Goal: Task Accomplishment & Management: Use online tool/utility

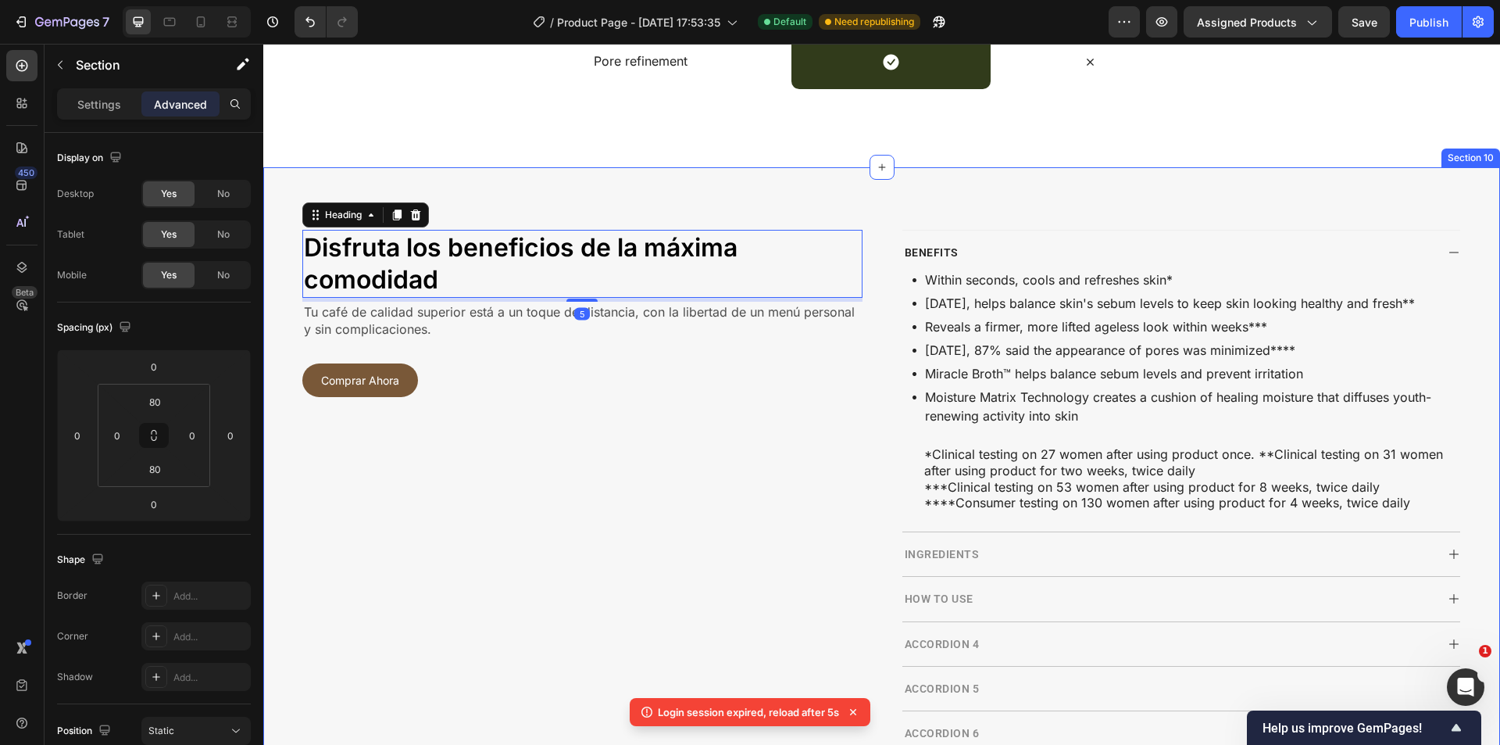
click at [809, 222] on div "Disfruta los beneficios de la máxima comodidad Heading 5 Tu café de calidad sup…" at bounding box center [881, 581] width 1237 height 829
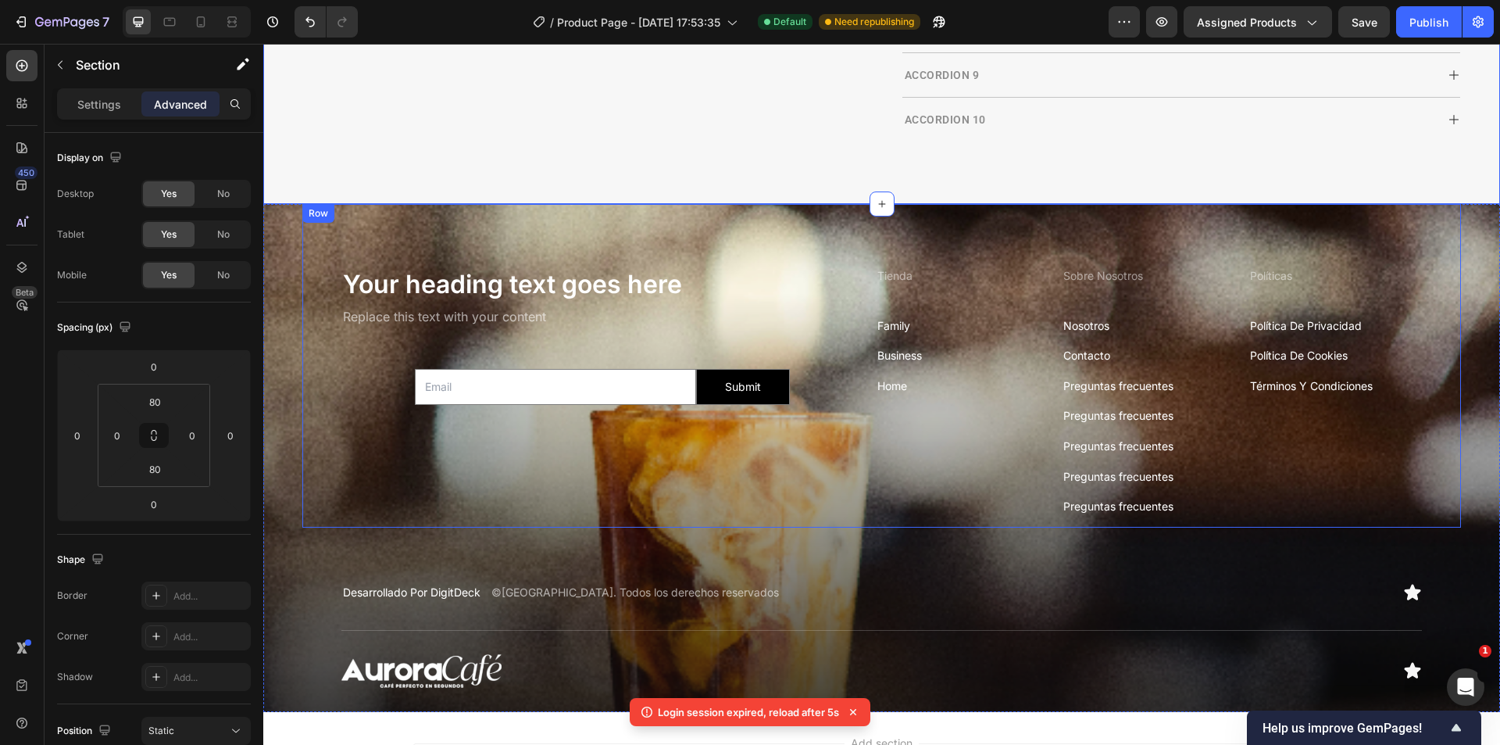
scroll to position [5280, 0]
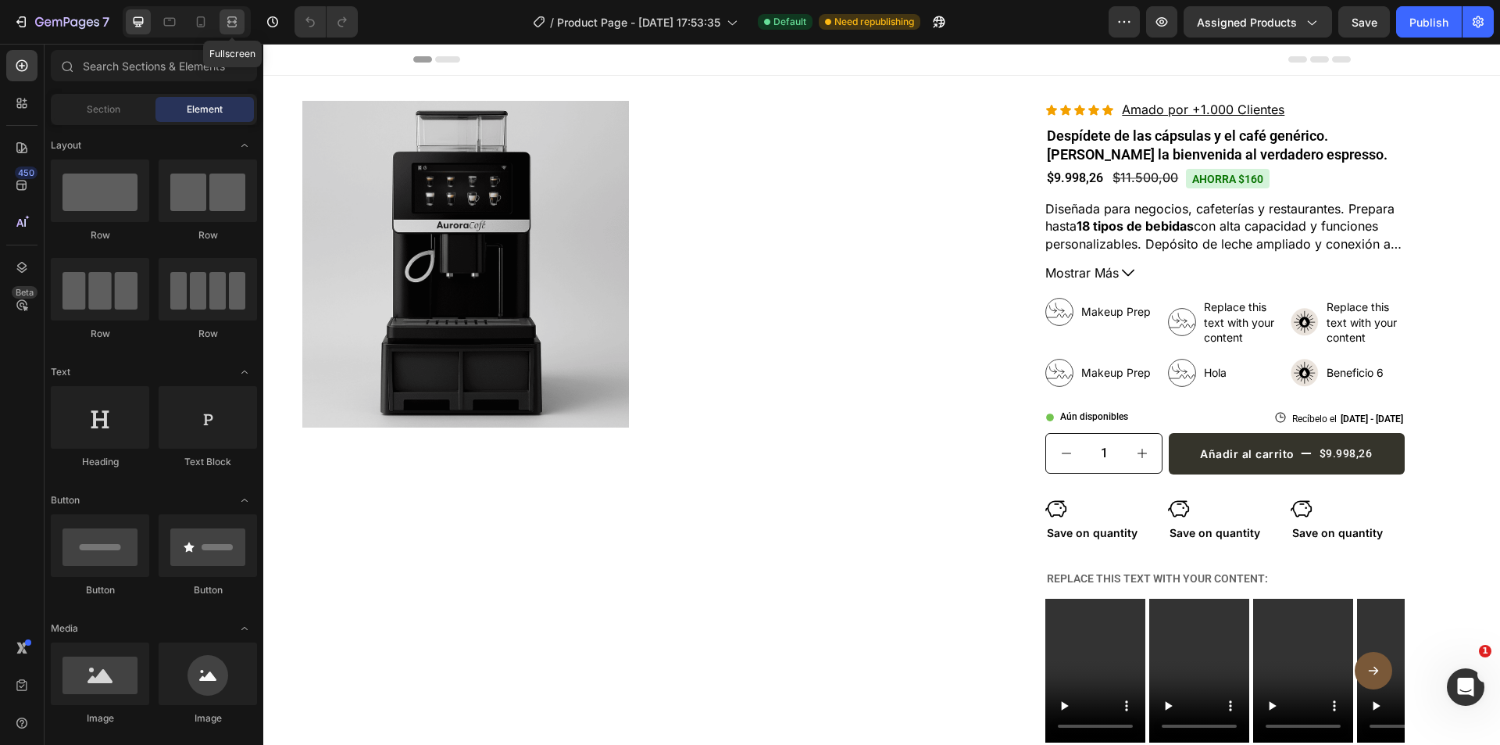
click at [233, 23] on icon at bounding box center [232, 22] width 16 height 16
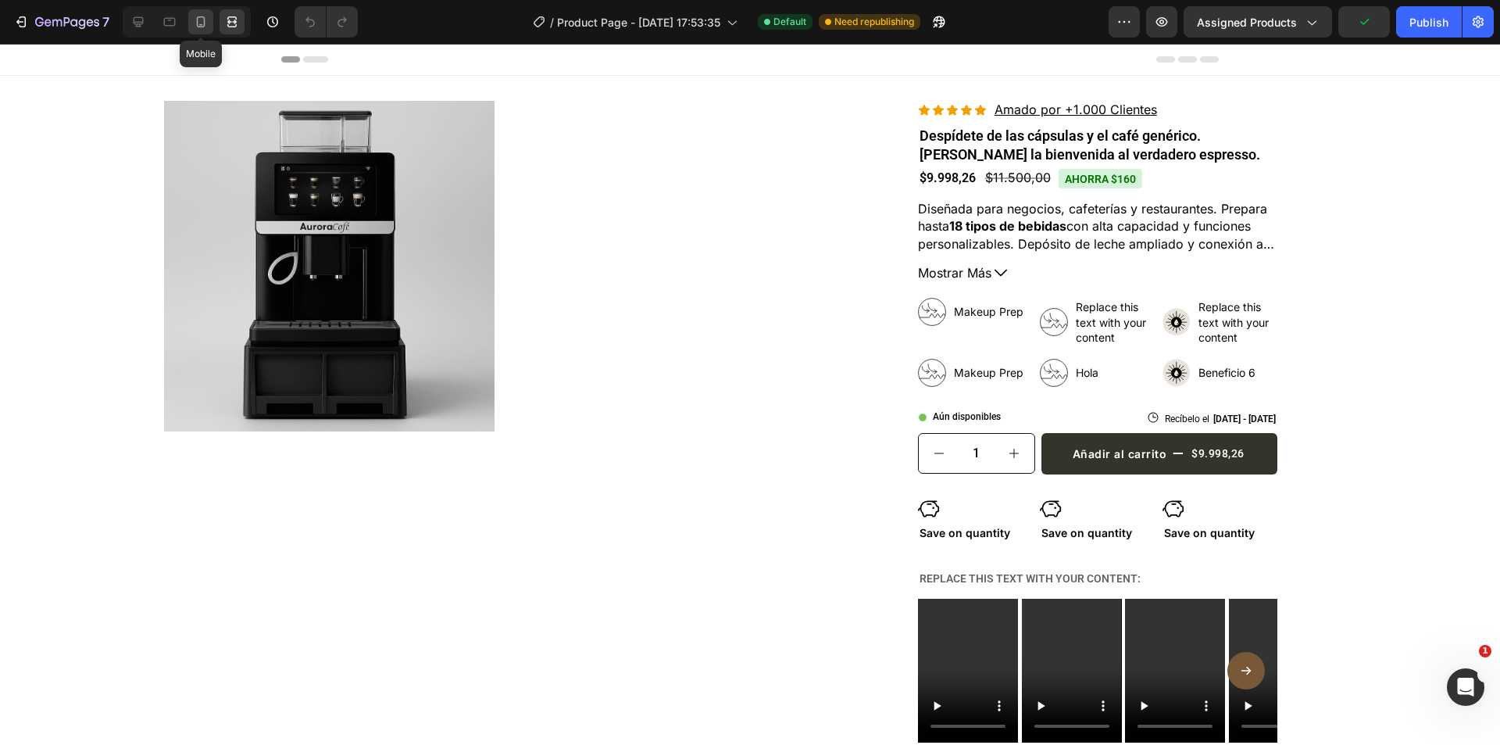
click at [189, 24] on div at bounding box center [200, 21] width 25 height 25
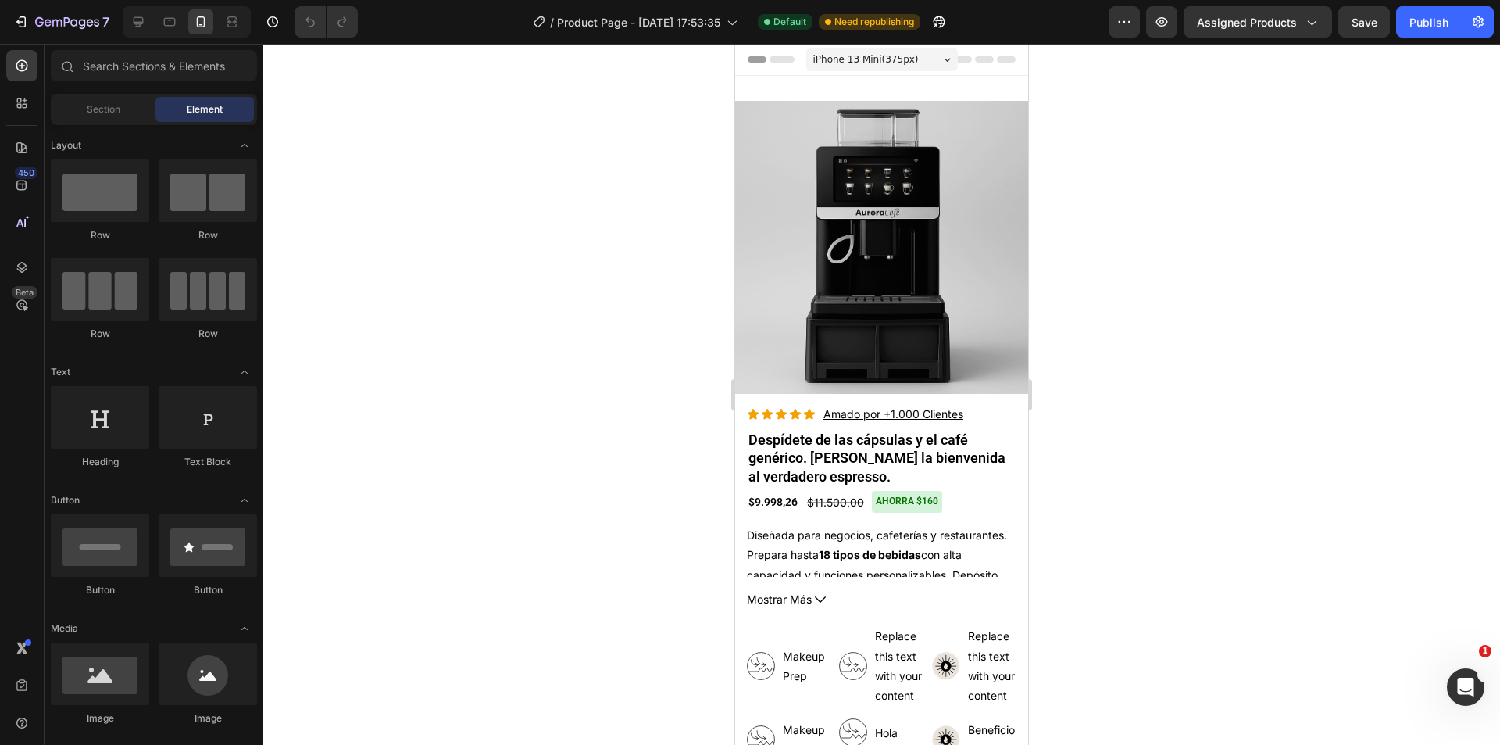
click at [1133, 337] on div at bounding box center [881, 394] width 1237 height 701
